Goal: Information Seeking & Learning: Learn about a topic

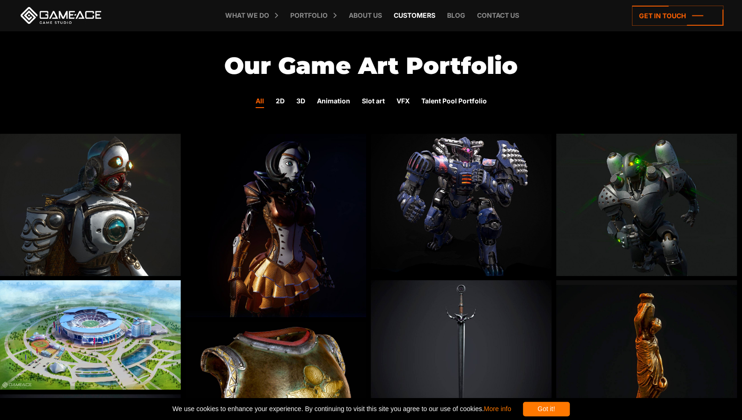
click at [243, 13] on link "Customers" at bounding box center [414, 15] width 51 height 31
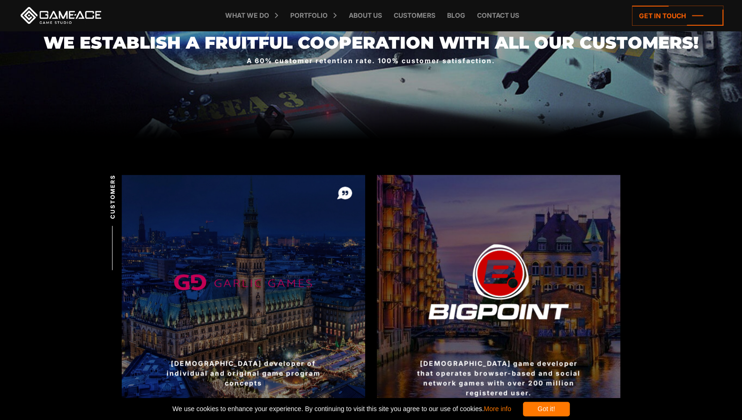
scroll to position [220, 0]
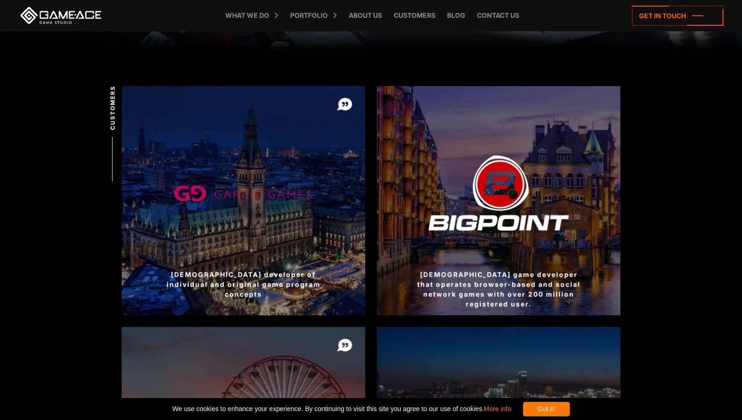
click at [497, 196] on div at bounding box center [498, 200] width 243 height 229
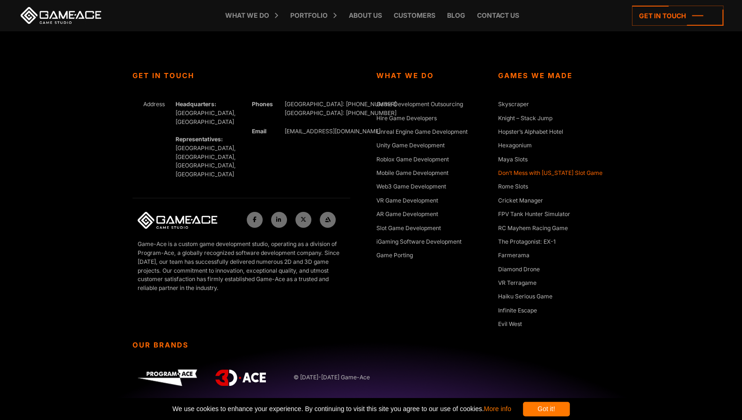
scroll to position [2122, 0]
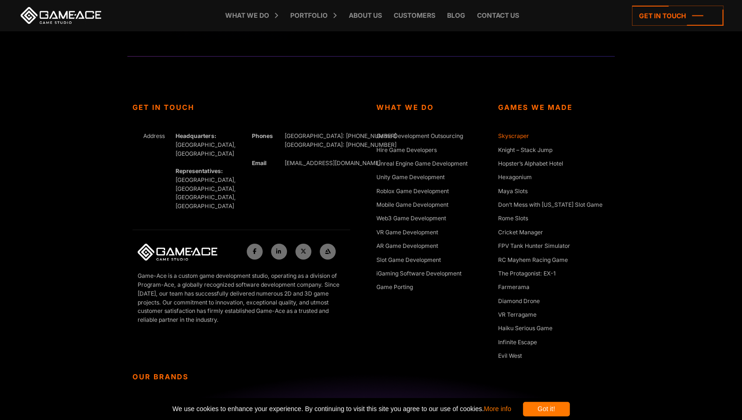
click at [524, 134] on link "Skyscraper" at bounding box center [513, 136] width 31 height 9
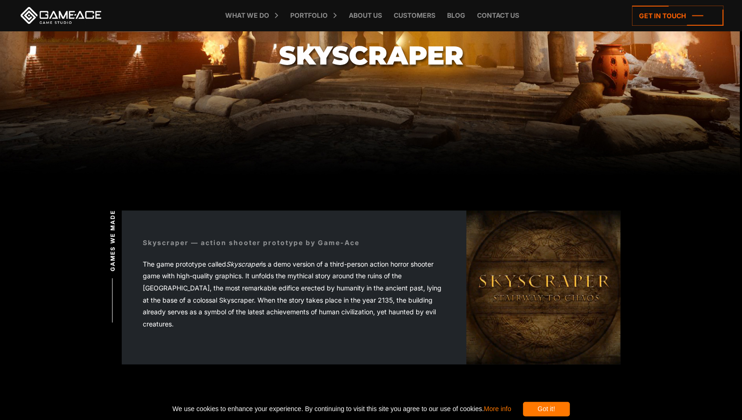
scroll to position [101, 0]
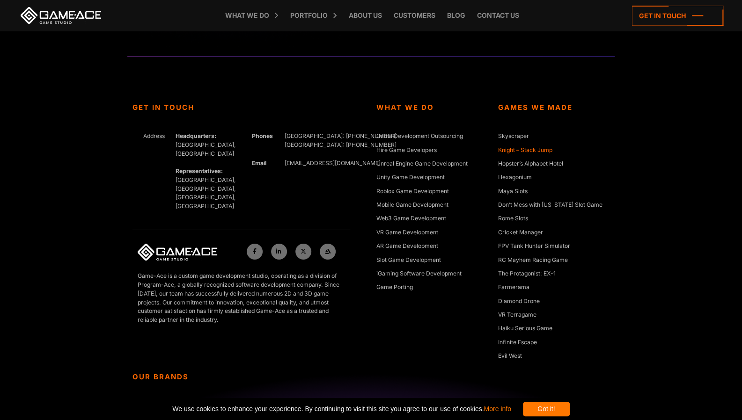
scroll to position [2122, 0]
click at [524, 288] on link "Farmerama" at bounding box center [513, 287] width 31 height 9
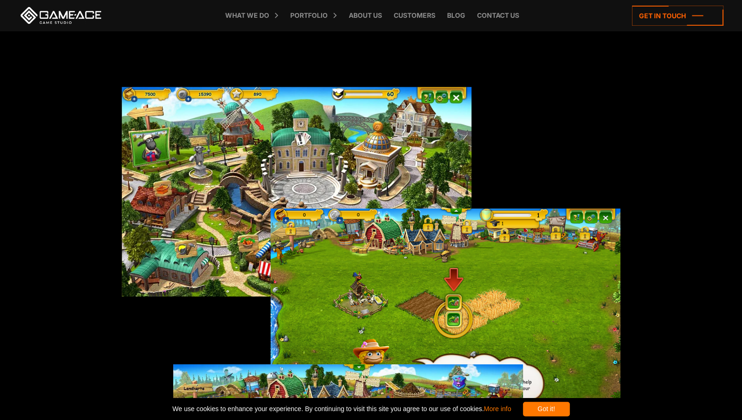
scroll to position [1824, 0]
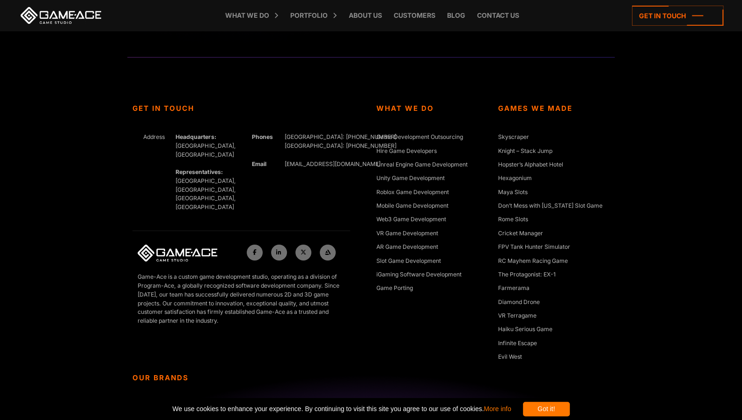
scroll to position [2122, 0]
click at [543, 274] on link "The Protagonist: EX-1" at bounding box center [527, 274] width 58 height 9
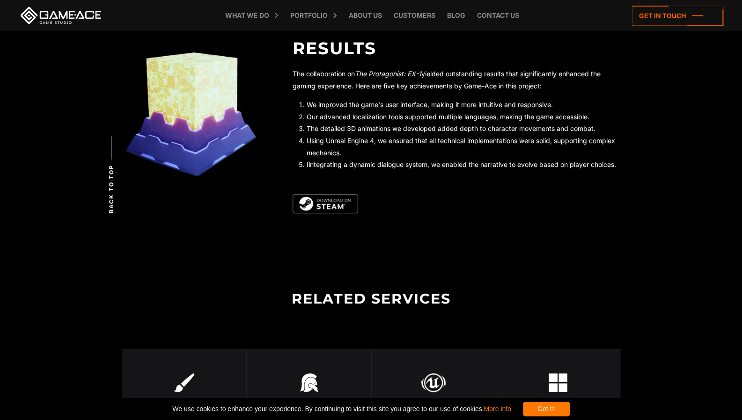
scroll to position [2569, 0]
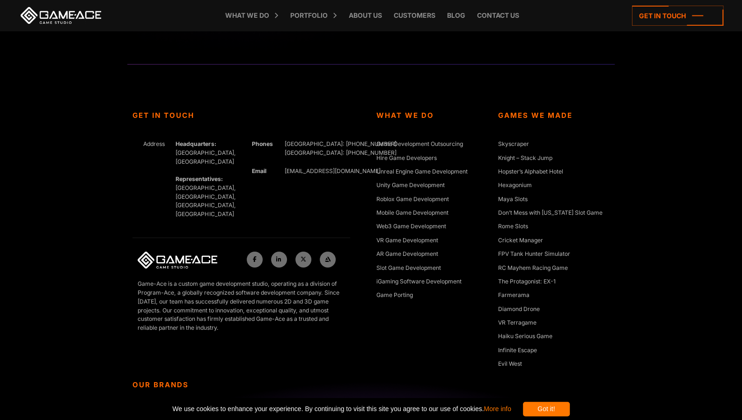
scroll to position [2122, 0]
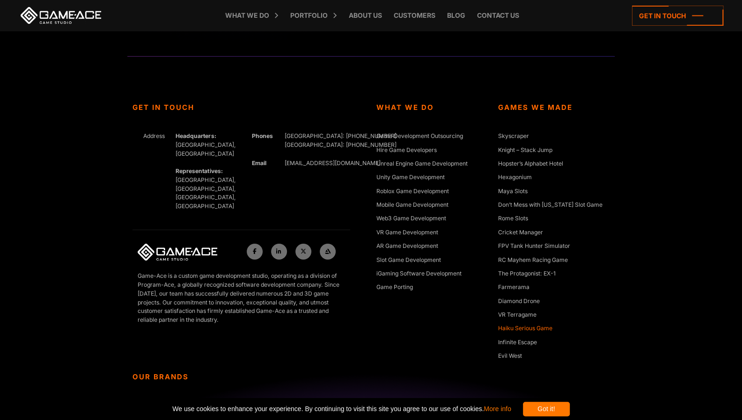
click at [526, 330] on link "Haiku Serious Game" at bounding box center [525, 328] width 54 height 9
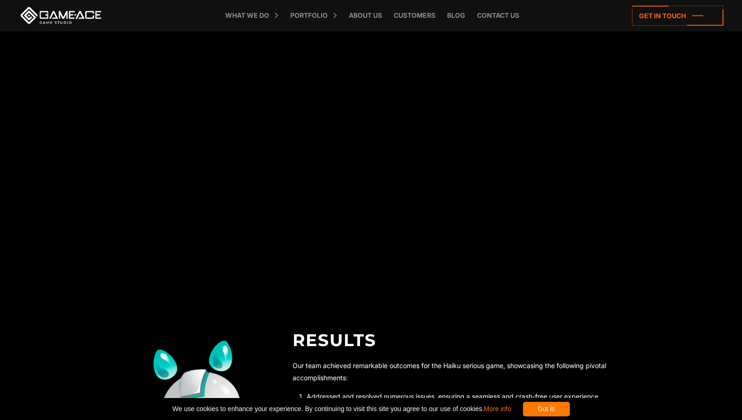
scroll to position [2062, 0]
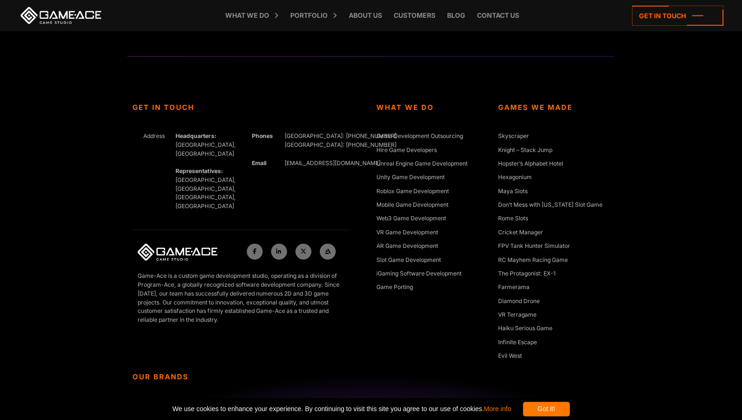
scroll to position [2122, 0]
click at [530, 330] on link "Haiku Serious Game" at bounding box center [525, 328] width 54 height 9
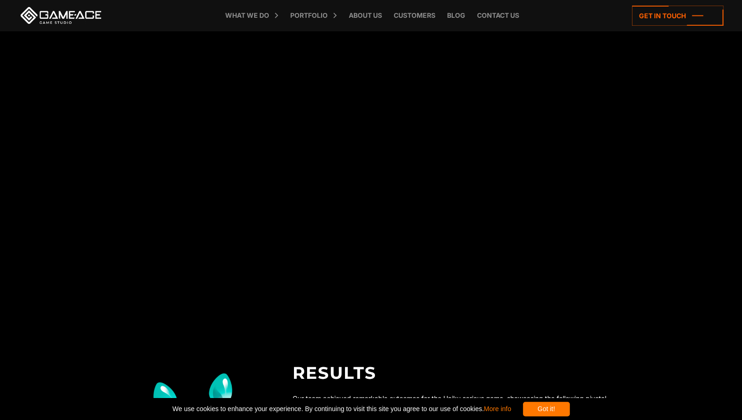
scroll to position [2028, 0]
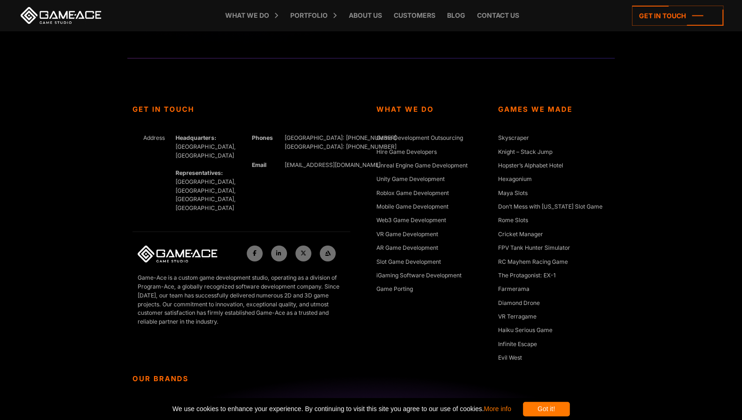
scroll to position [2122, 0]
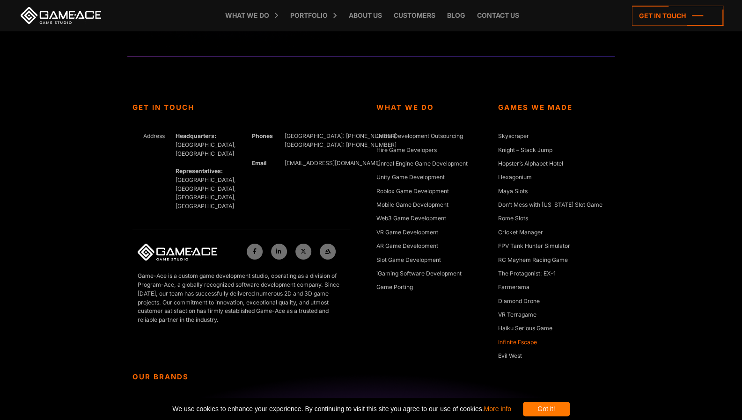
click at [535, 342] on link "Infinite Escape" at bounding box center [517, 342] width 39 height 9
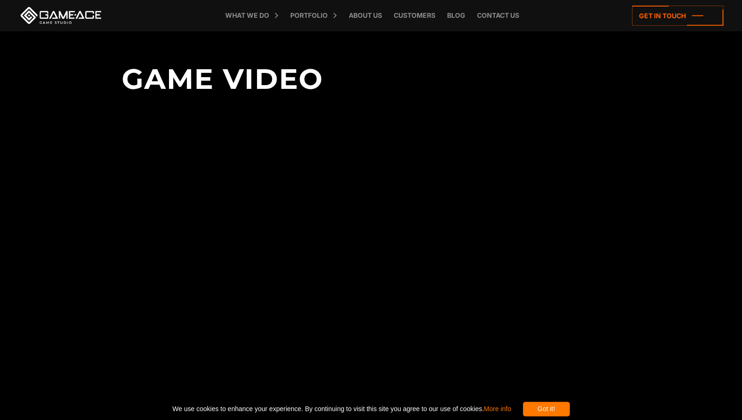
scroll to position [1935, 0]
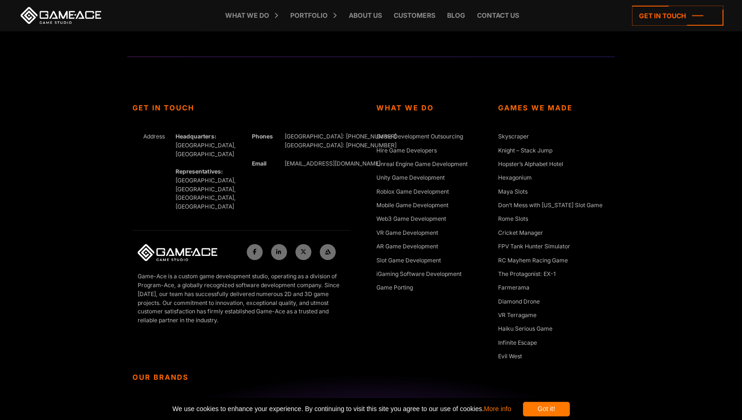
scroll to position [2122, 0]
click at [509, 354] on link "Evil West" at bounding box center [510, 356] width 24 height 9
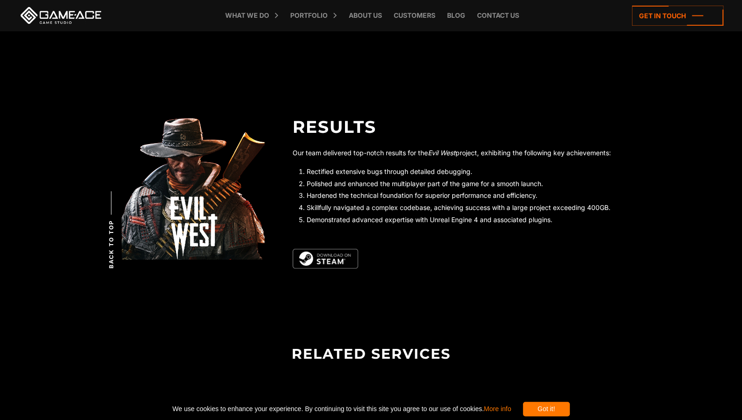
scroll to position [2268, 0]
click at [272, 382] on h2 "Related Services" at bounding box center [371, 346] width 498 height 80
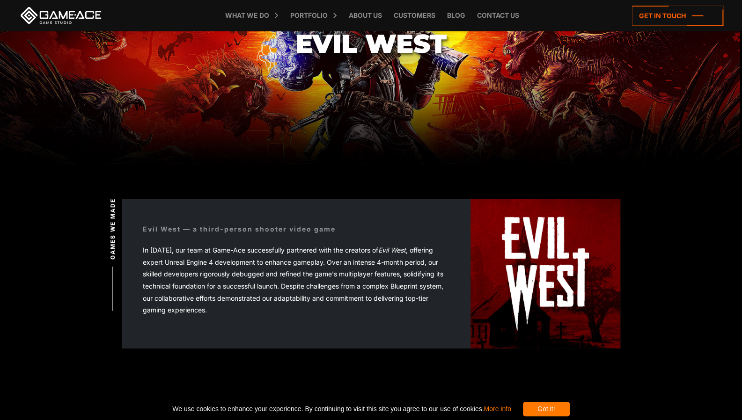
scroll to position [0, 0]
